Goal: Information Seeking & Learning: Learn about a topic

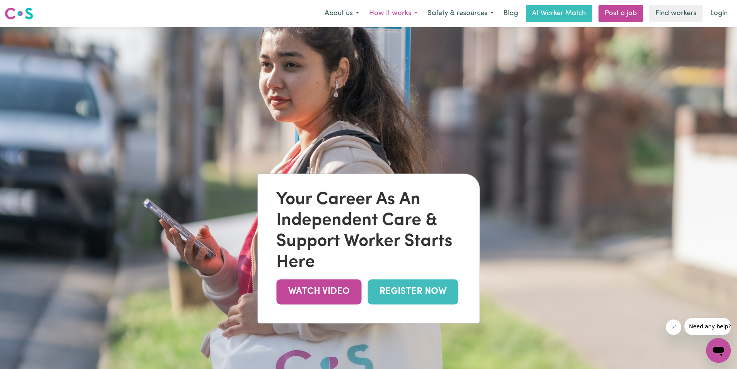
click at [386, 12] on button "How it works" at bounding box center [393, 13] width 58 height 16
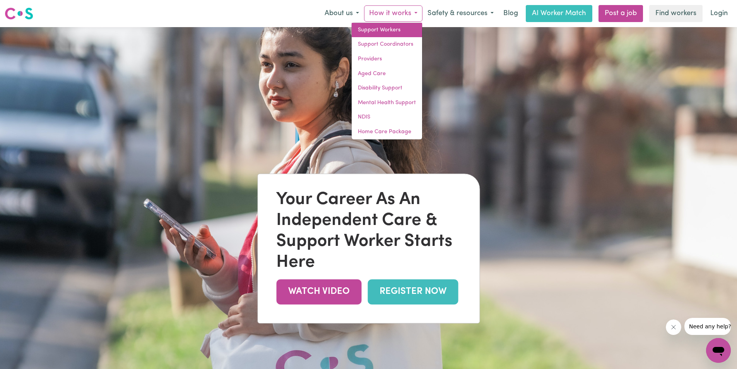
click at [387, 25] on link "Support Workers" at bounding box center [387, 30] width 70 height 15
click at [390, 33] on link "Support Workers" at bounding box center [387, 30] width 70 height 15
click at [388, 43] on link "Support Coordinators" at bounding box center [387, 44] width 70 height 15
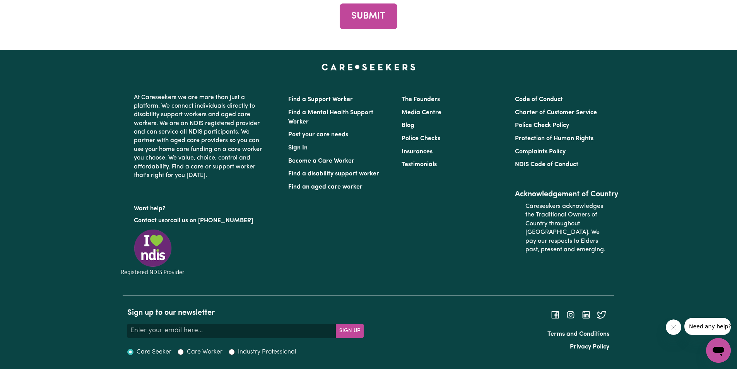
scroll to position [3135, 0]
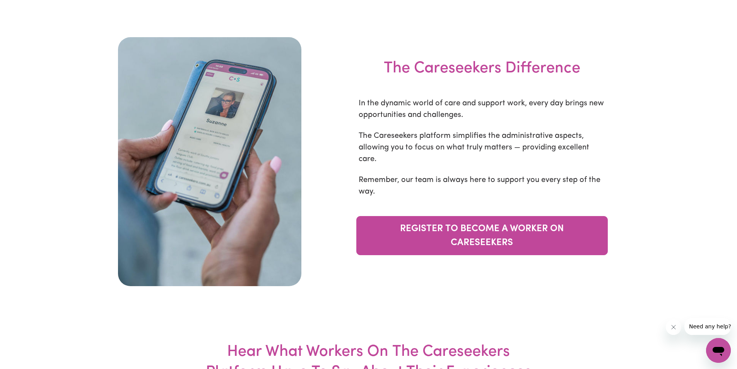
scroll to position [2555, 0]
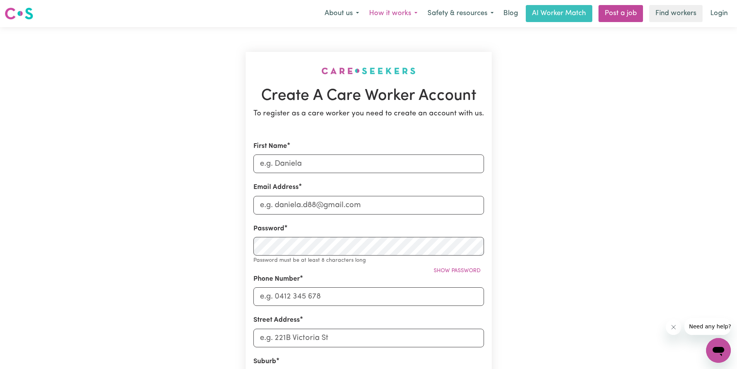
click at [395, 14] on button "How it works" at bounding box center [393, 13] width 58 height 16
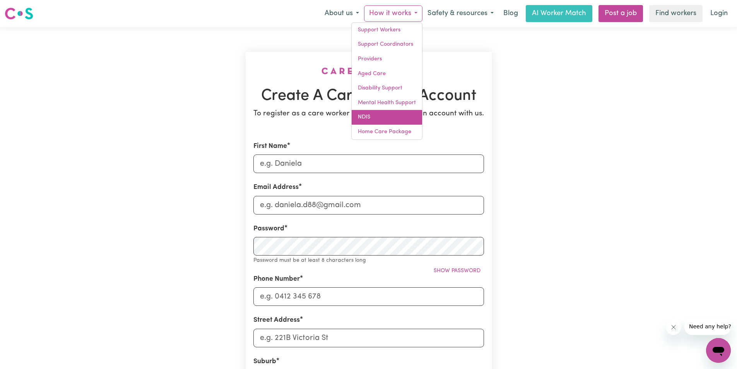
click at [373, 118] on link "NDIS" at bounding box center [387, 117] width 70 height 15
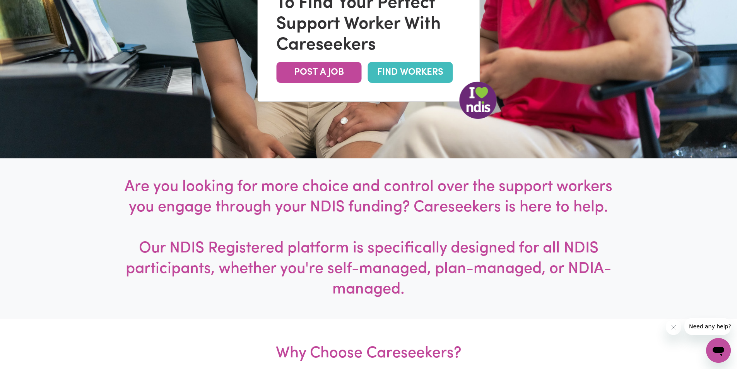
scroll to position [232, 0]
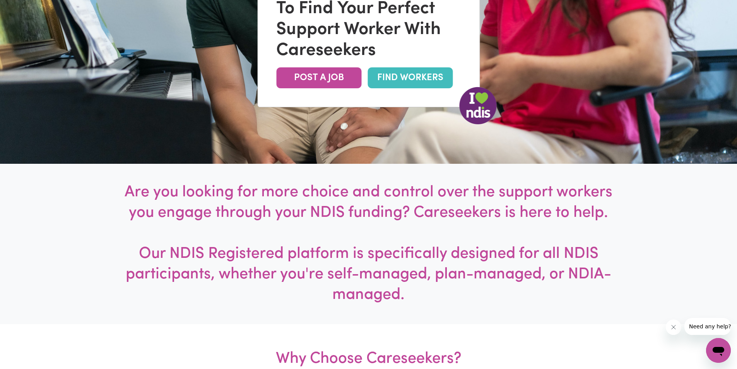
click at [403, 80] on link "FIND WORKERS" at bounding box center [410, 77] width 85 height 21
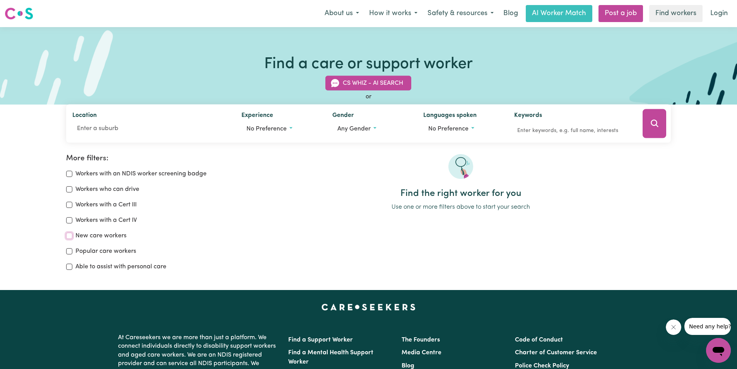
click at [69, 237] on input "New care workers" at bounding box center [69, 236] width 6 height 6
checkbox input "true"
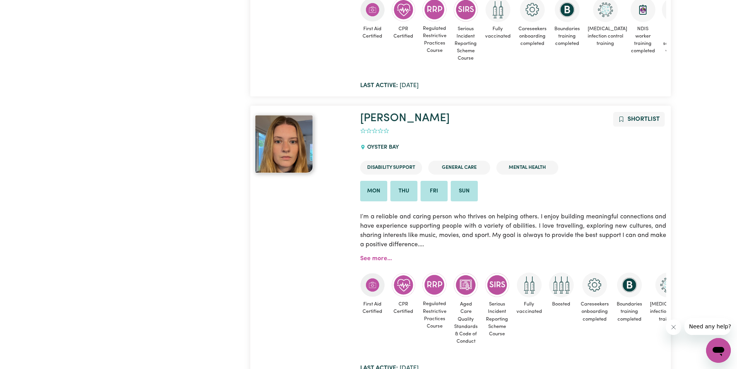
scroll to position [3091, 0]
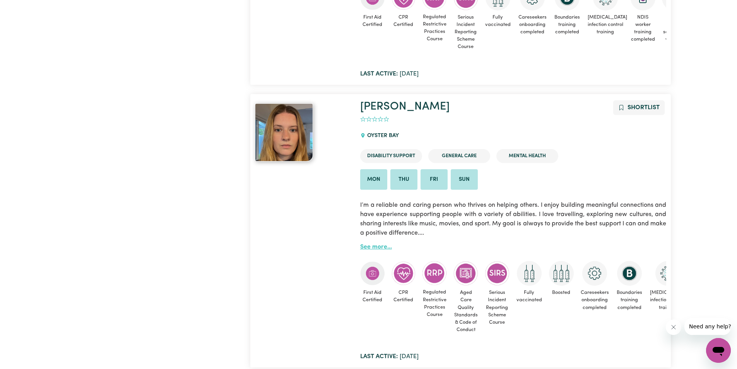
click at [378, 247] on link "See more..." at bounding box center [376, 247] width 32 height 6
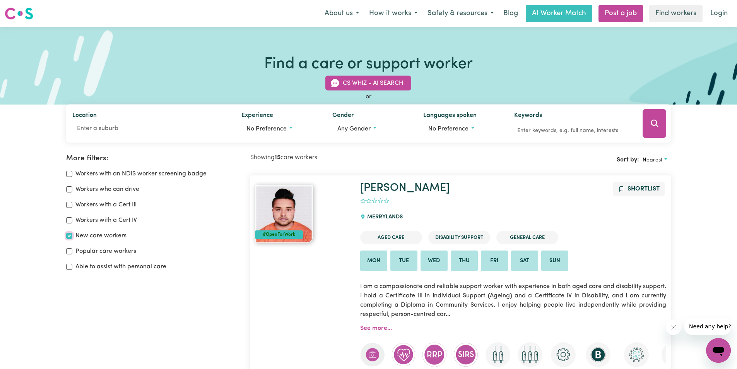
click at [69, 236] on input "New care workers" at bounding box center [69, 236] width 6 height 6
checkbox input "false"
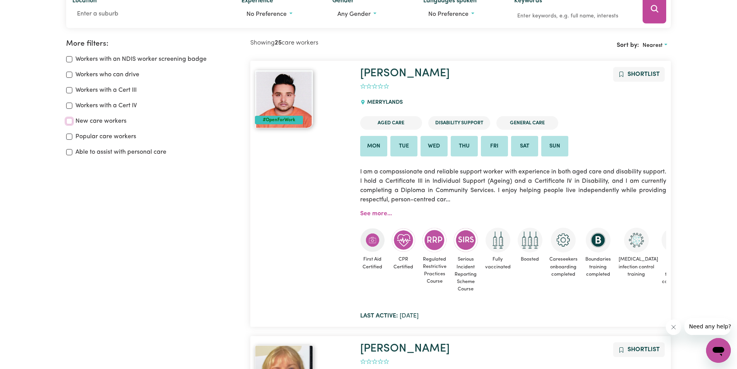
scroll to position [129, 0]
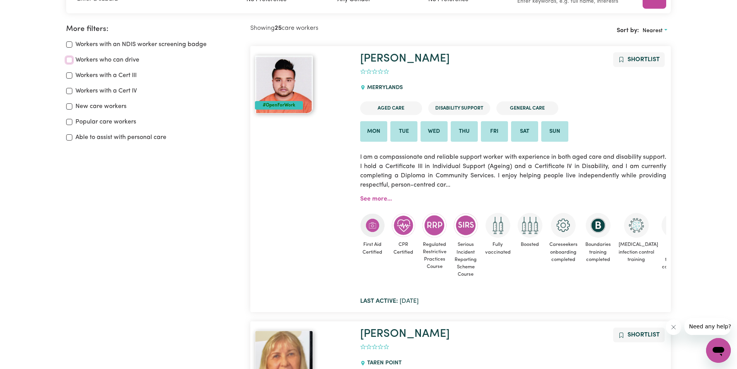
click at [68, 61] on input "Workers who can drive" at bounding box center [69, 60] width 6 height 6
checkbox input "true"
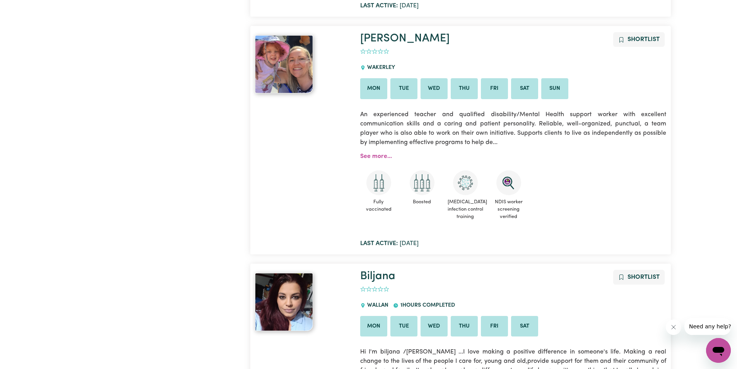
scroll to position [1020, 0]
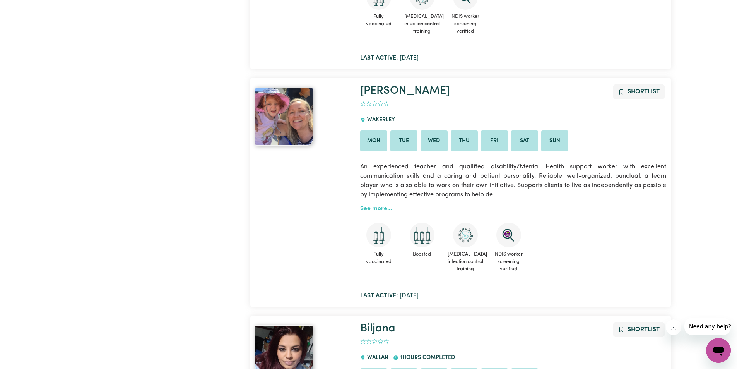
click at [376, 206] on link "See more..." at bounding box center [376, 209] width 32 height 6
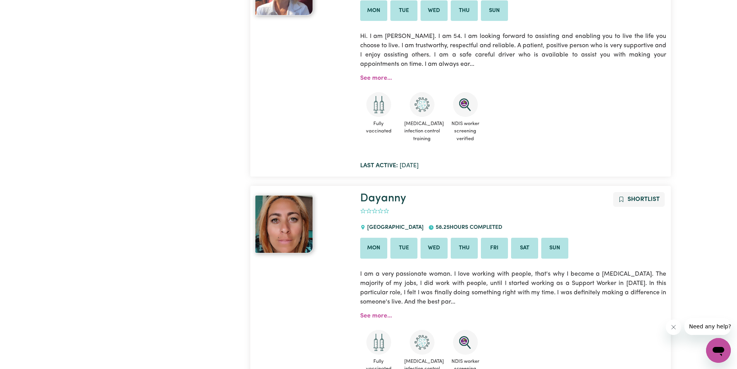
scroll to position [3032, 0]
click at [377, 79] on link "See more..." at bounding box center [376, 78] width 32 height 6
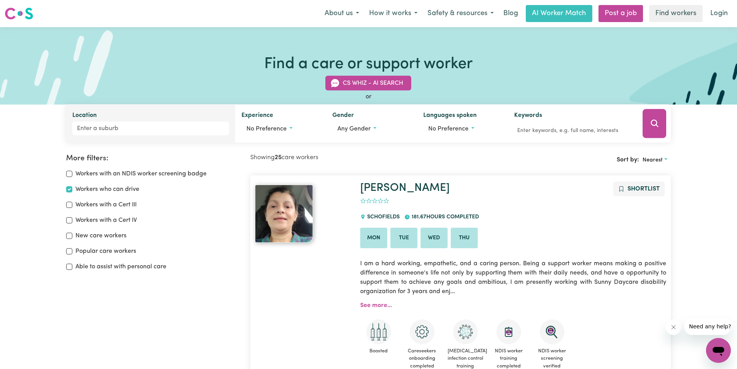
click at [165, 119] on div "Location" at bounding box center [151, 124] width 170 height 38
click at [165, 127] on input "Location" at bounding box center [150, 129] width 157 height 14
type input "Willetton"
type input "Willetton, [GEOGRAPHIC_DATA], 6155"
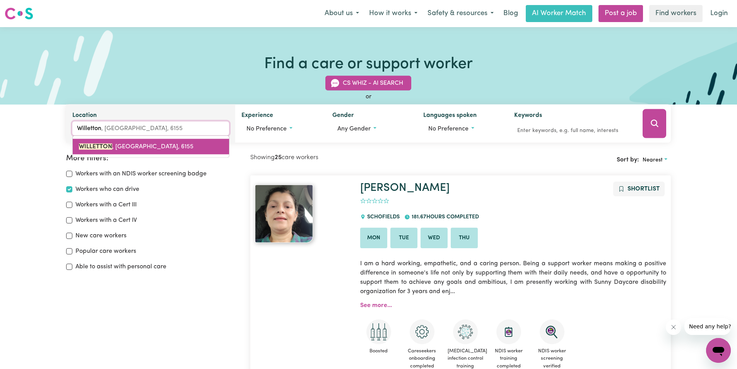
click at [150, 150] on span "WILLETTON , [GEOGRAPHIC_DATA], 6155" at bounding box center [136, 147] width 115 height 6
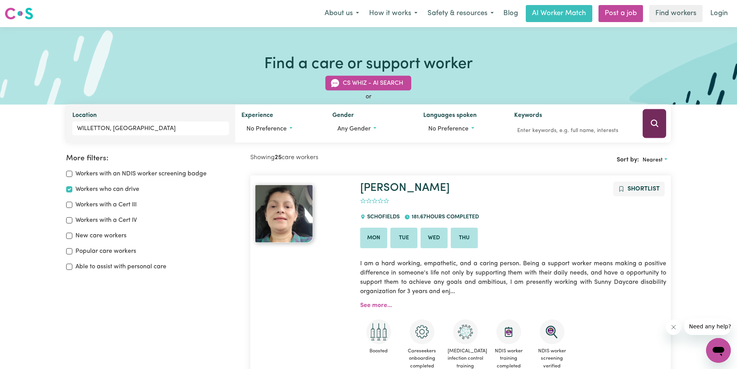
click at [657, 121] on icon "Search" at bounding box center [654, 123] width 9 height 9
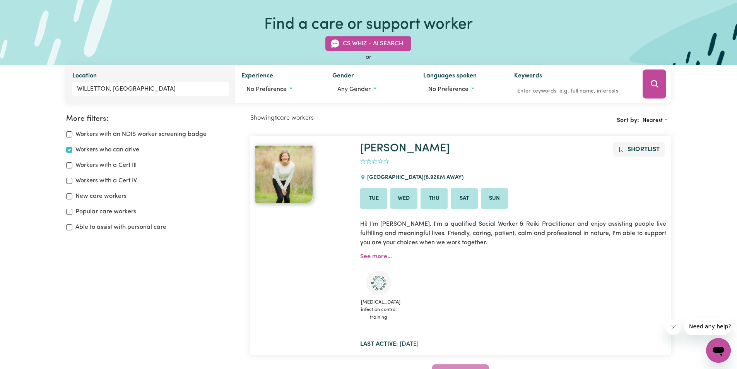
scroll to position [129, 0]
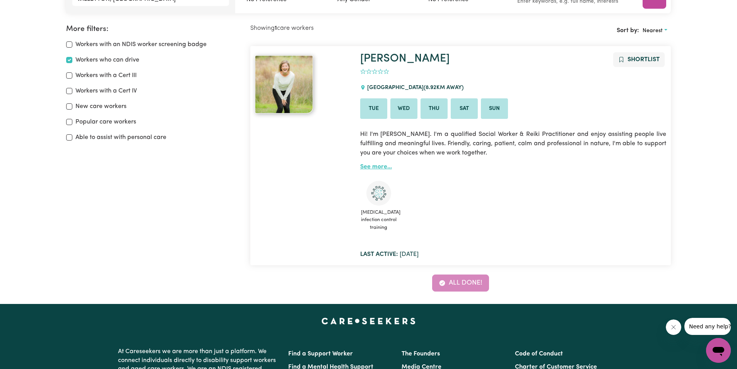
click at [376, 166] on link "See more..." at bounding box center [376, 167] width 32 height 6
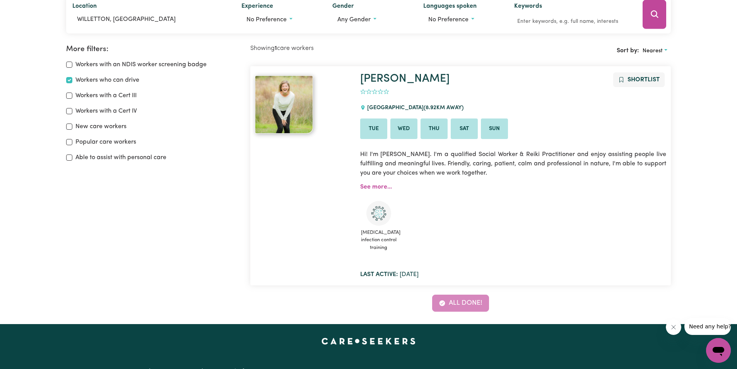
scroll to position [116, 0]
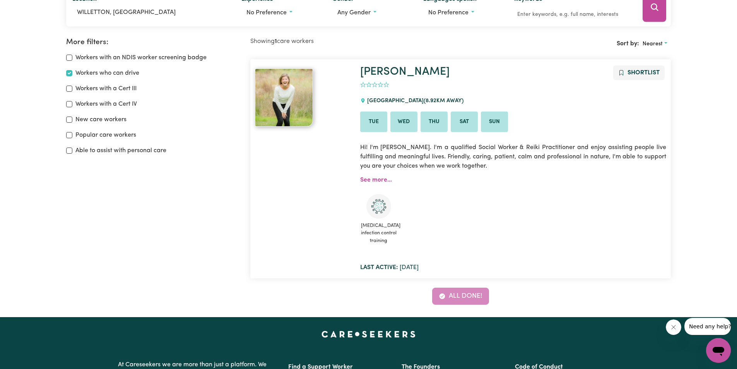
click at [73, 74] on div "Workers who can drive" at bounding box center [153, 73] width 175 height 9
click at [70, 75] on input "Workers who can drive" at bounding box center [69, 73] width 6 height 6
checkbox input "false"
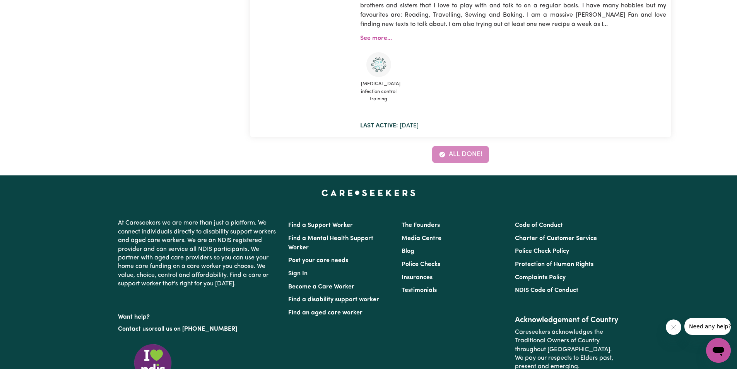
scroll to position [2374, 0]
